Goal: Task Accomplishment & Management: Use online tool/utility

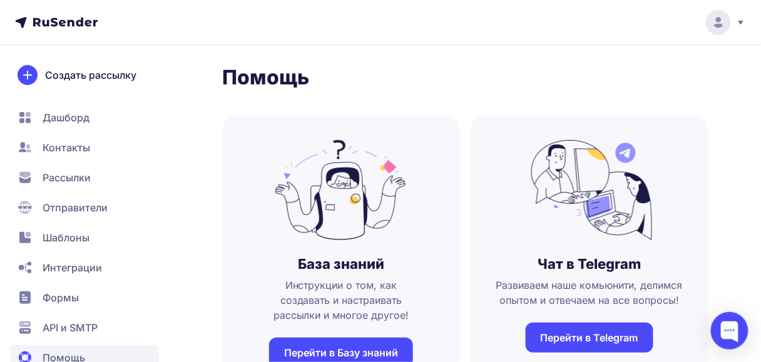
click at [76, 179] on span "Рассылки" at bounding box center [67, 177] width 48 height 15
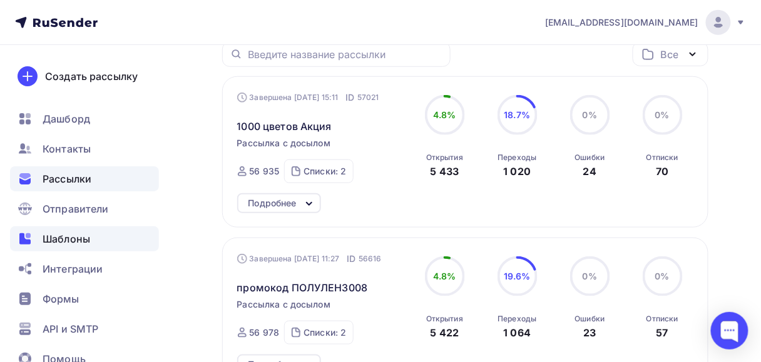
scroll to position [150, 0]
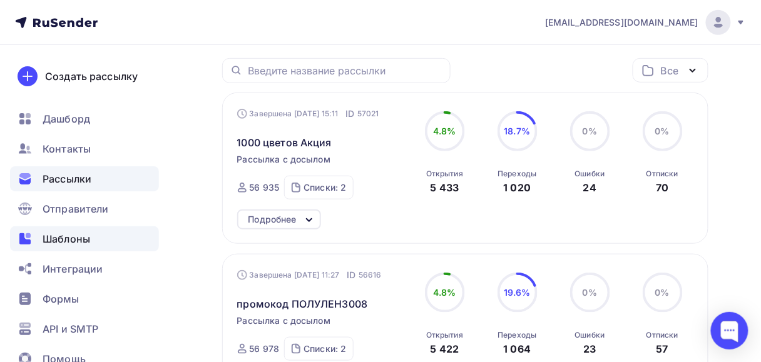
click at [88, 239] on span "Шаблоны" at bounding box center [67, 239] width 48 height 15
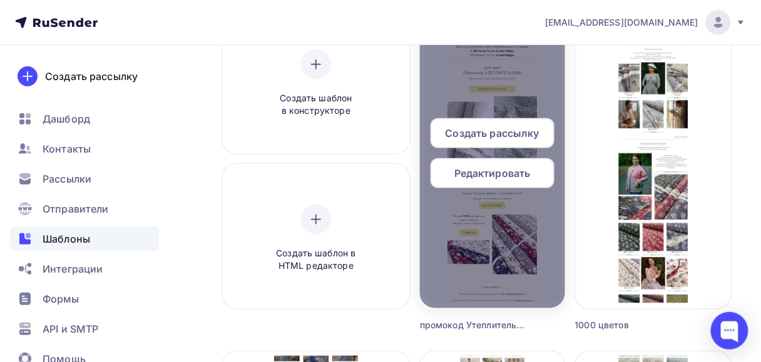
scroll to position [200, 0]
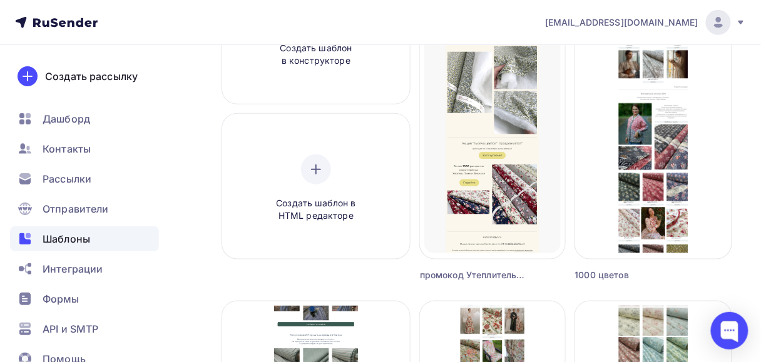
drag, startPoint x: 524, startPoint y: 275, endPoint x: 538, endPoint y: 276, distance: 14.4
click at [538, 276] on div "Создать рассылку Редактировать Переименовать Предпросмотр Копировать Удалить пр…" at bounding box center [492, 120] width 145 height 323
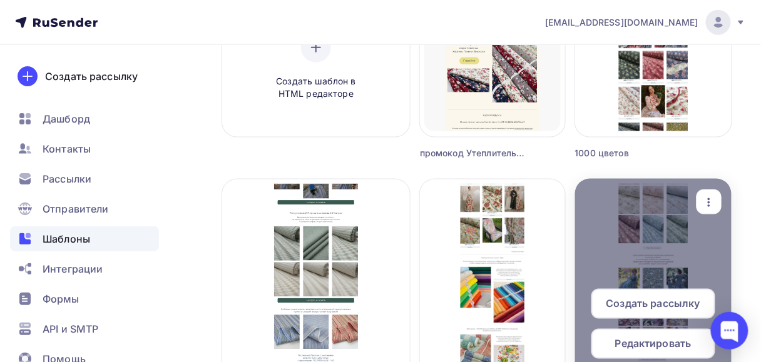
scroll to position [250, 0]
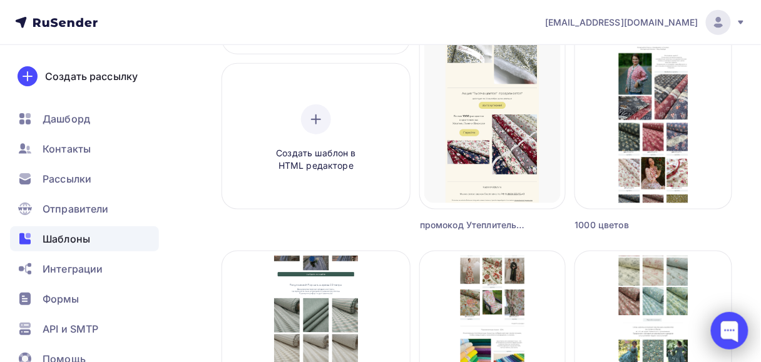
click at [733, 324] on div at bounding box center [730, 331] width 38 height 38
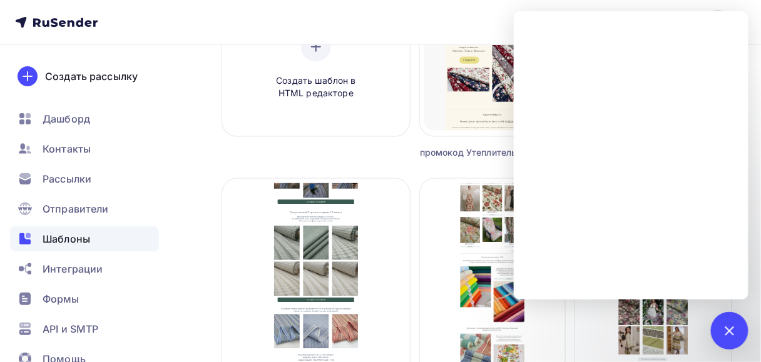
scroll to position [401, 0]
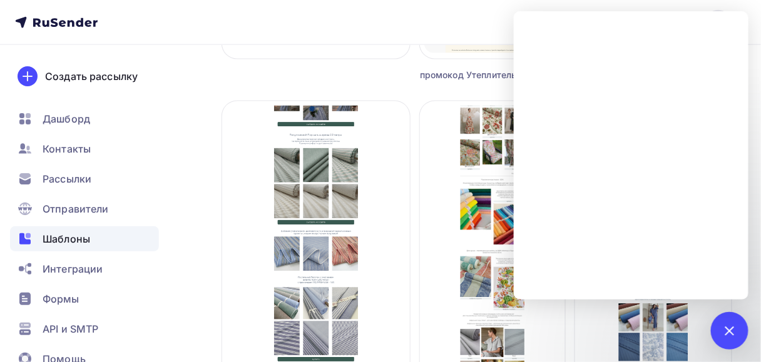
click at [736, 341] on div at bounding box center [730, 331] width 38 height 38
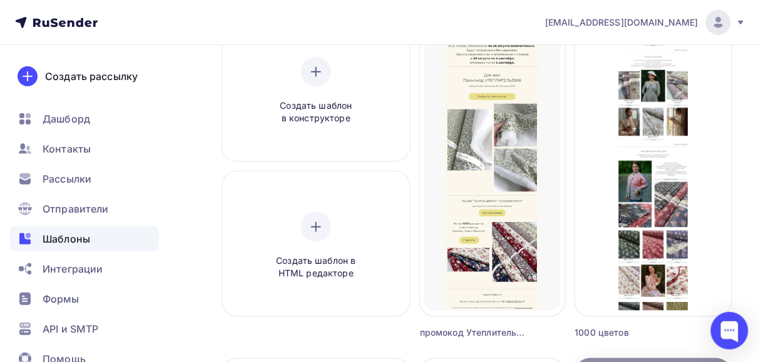
scroll to position [100, 0]
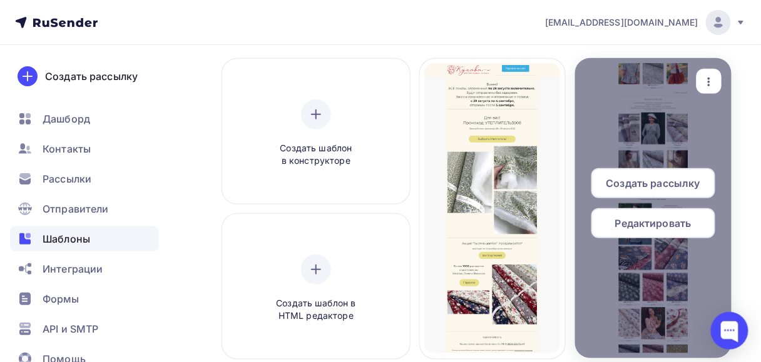
click at [712, 85] on icon "button" at bounding box center [709, 81] width 15 height 15
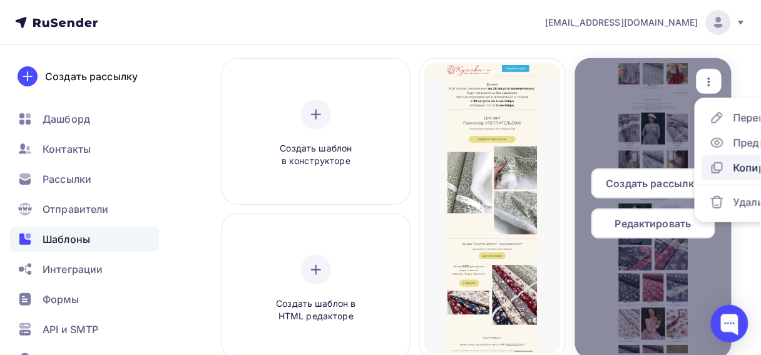
click at [738, 170] on div "Копировать" at bounding box center [752, 167] width 84 height 15
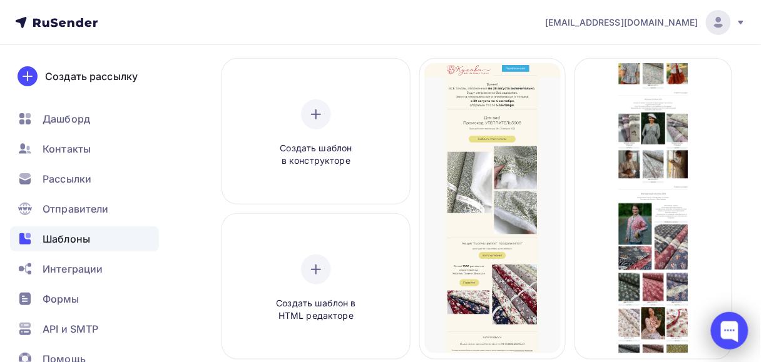
click at [719, 326] on div at bounding box center [730, 331] width 38 height 38
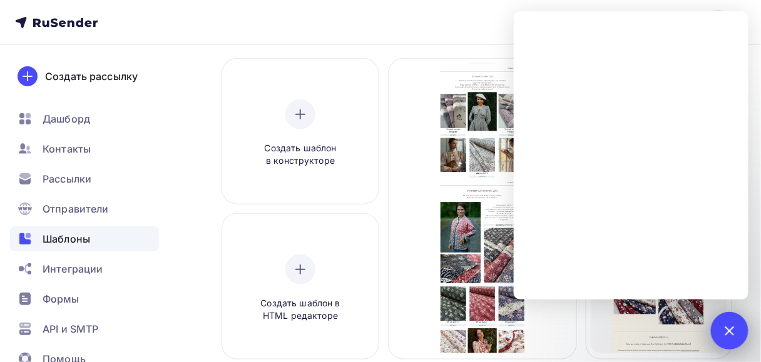
click at [730, 335] on div at bounding box center [729, 330] width 17 height 17
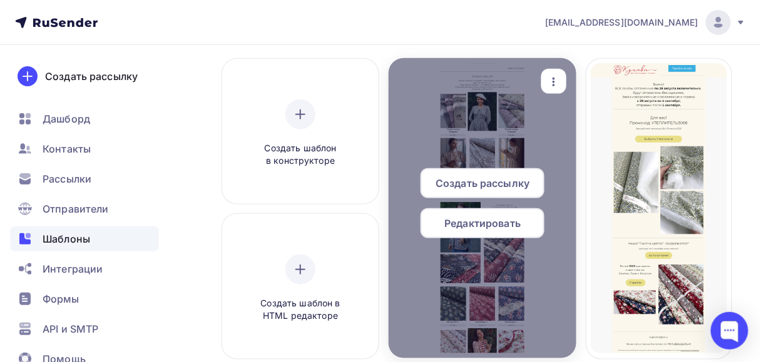
click at [558, 84] on icon "button" at bounding box center [553, 81] width 15 height 15
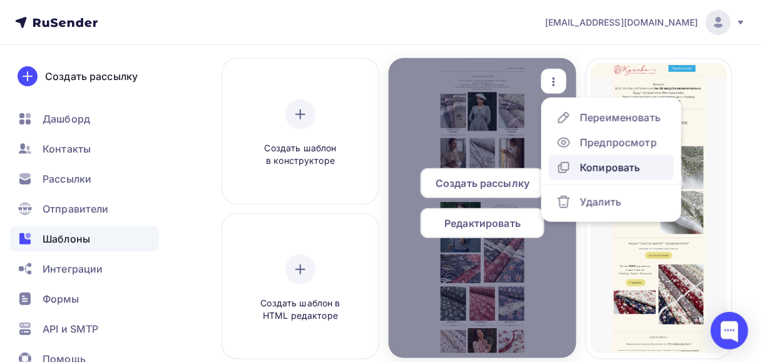
click at [566, 166] on icon at bounding box center [563, 167] width 15 height 15
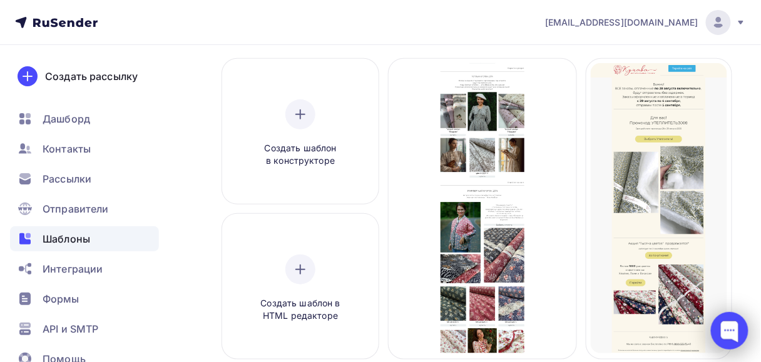
click at [724, 334] on div at bounding box center [730, 331] width 38 height 38
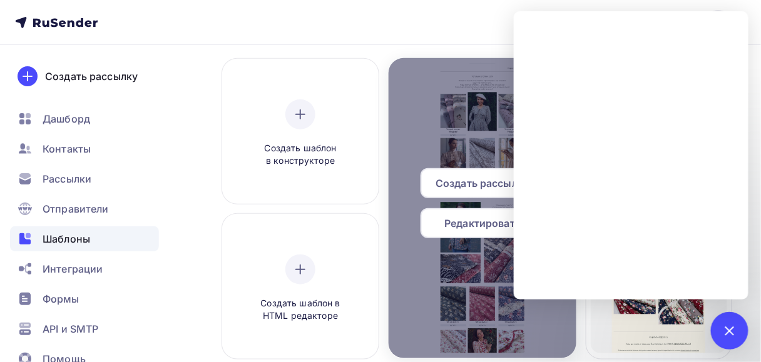
click at [409, 193] on div "Создать рассылку Редактировать" at bounding box center [483, 208] width 188 height 80
click at [433, 221] on div "Редактировать" at bounding box center [483, 223] width 124 height 30
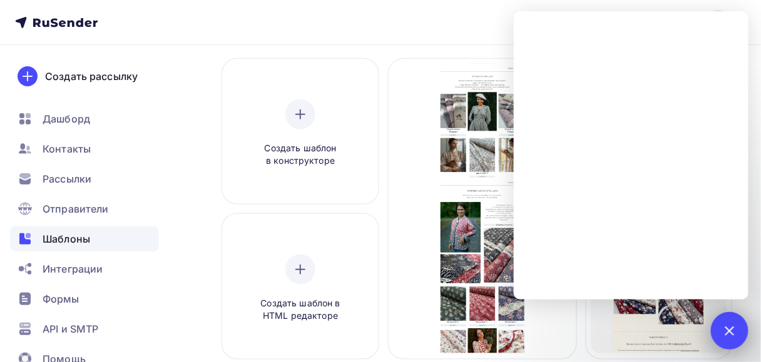
click at [745, 325] on div at bounding box center [730, 331] width 38 height 38
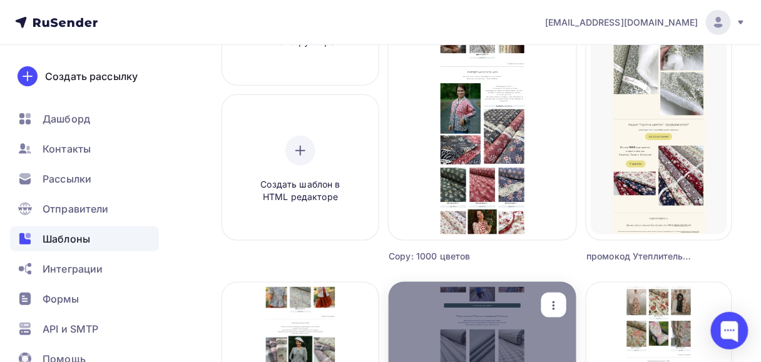
scroll to position [150, 0]
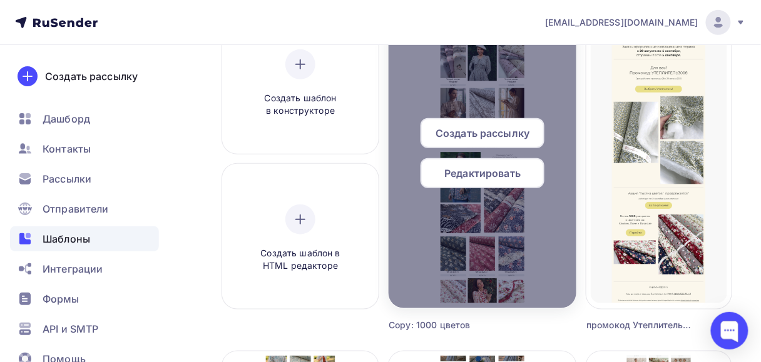
click at [498, 177] on span "Редактировать" at bounding box center [482, 173] width 76 height 15
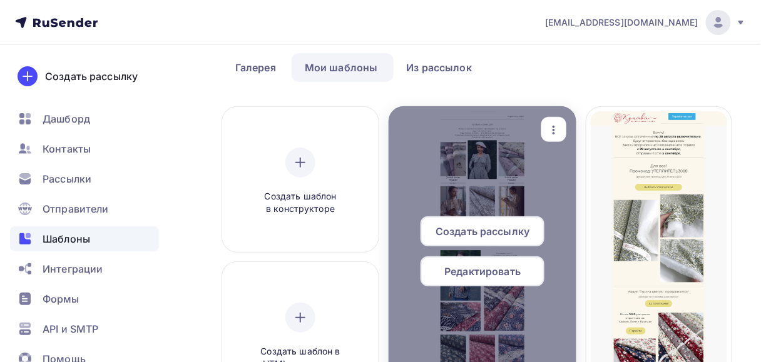
scroll to position [100, 0]
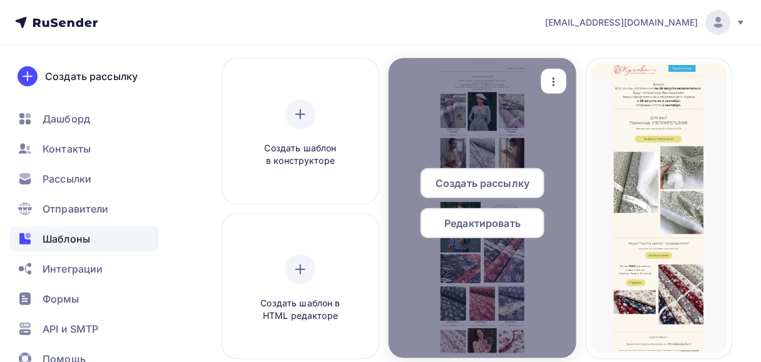
click at [504, 227] on span "Редактировать" at bounding box center [482, 223] width 76 height 15
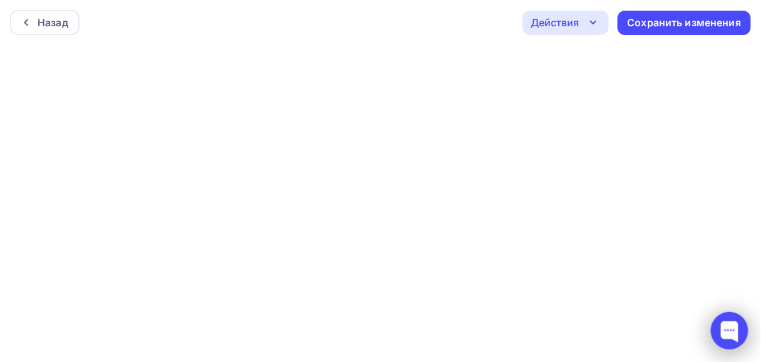
click at [724, 324] on div at bounding box center [730, 331] width 38 height 38
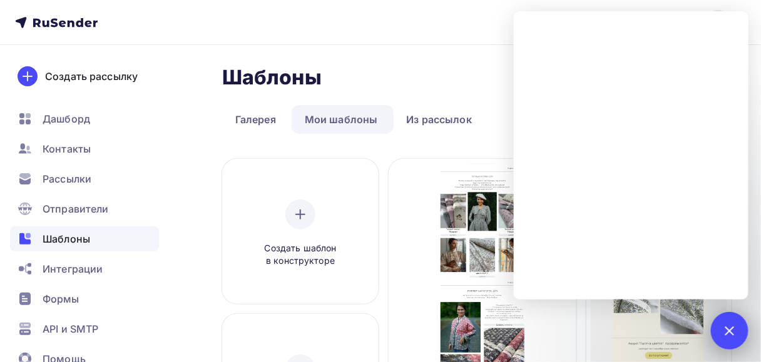
click at [732, 333] on div at bounding box center [729, 330] width 17 height 17
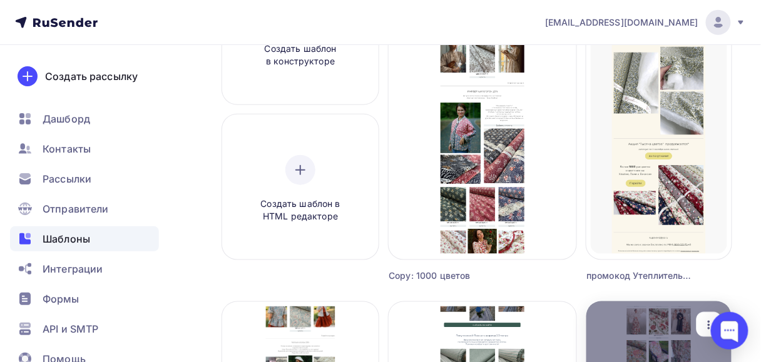
scroll to position [200, 0]
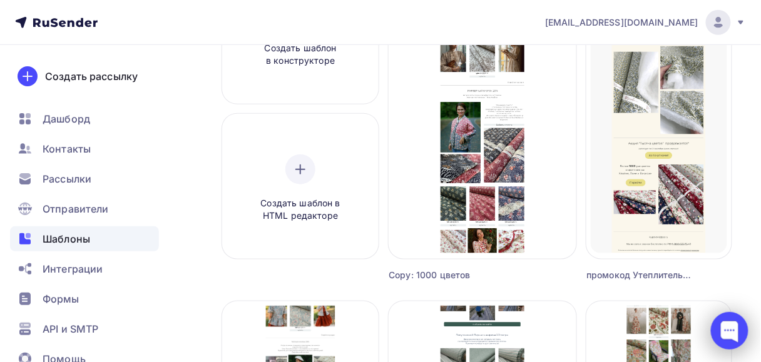
click at [721, 336] on div at bounding box center [730, 331] width 38 height 38
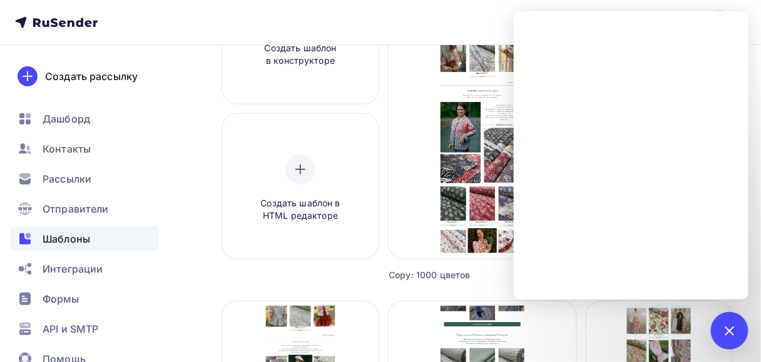
click at [397, 10] on nav "[EMAIL_ADDRESS][DOMAIN_NAME] Аккаунт Тарифы Выйти Создать рассылку [GEOGRAPHIC_…" at bounding box center [380, 22] width 761 height 45
click at [721, 331] on div at bounding box center [729, 330] width 17 height 17
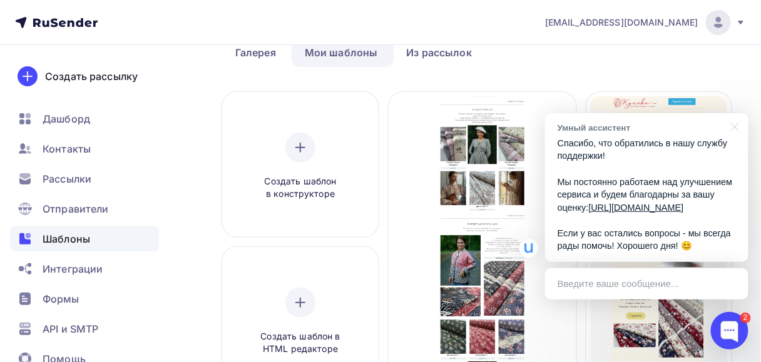
scroll to position [50, 0]
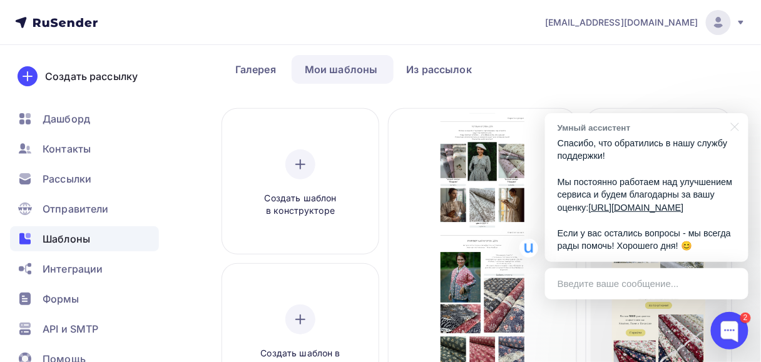
drag, startPoint x: 575, startPoint y: 213, endPoint x: 681, endPoint y: 218, distance: 105.9
click at [681, 218] on p "Спасибо, что обратились в нашу службу поддержки! Мы постоянно работаем над улуч…" at bounding box center [647, 195] width 178 height 116
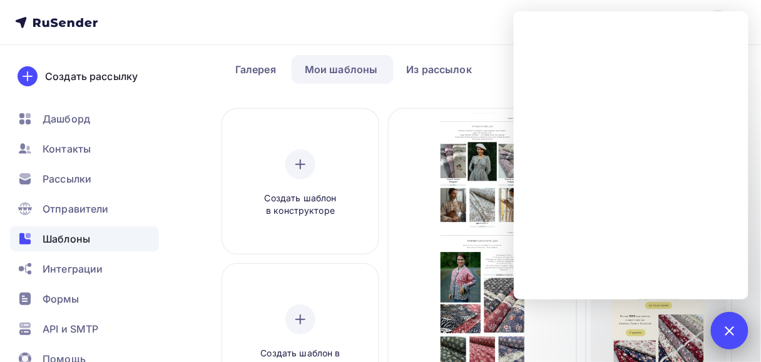
click at [731, 325] on div at bounding box center [729, 330] width 17 height 17
